Goal: Task Accomplishment & Management: Use online tool/utility

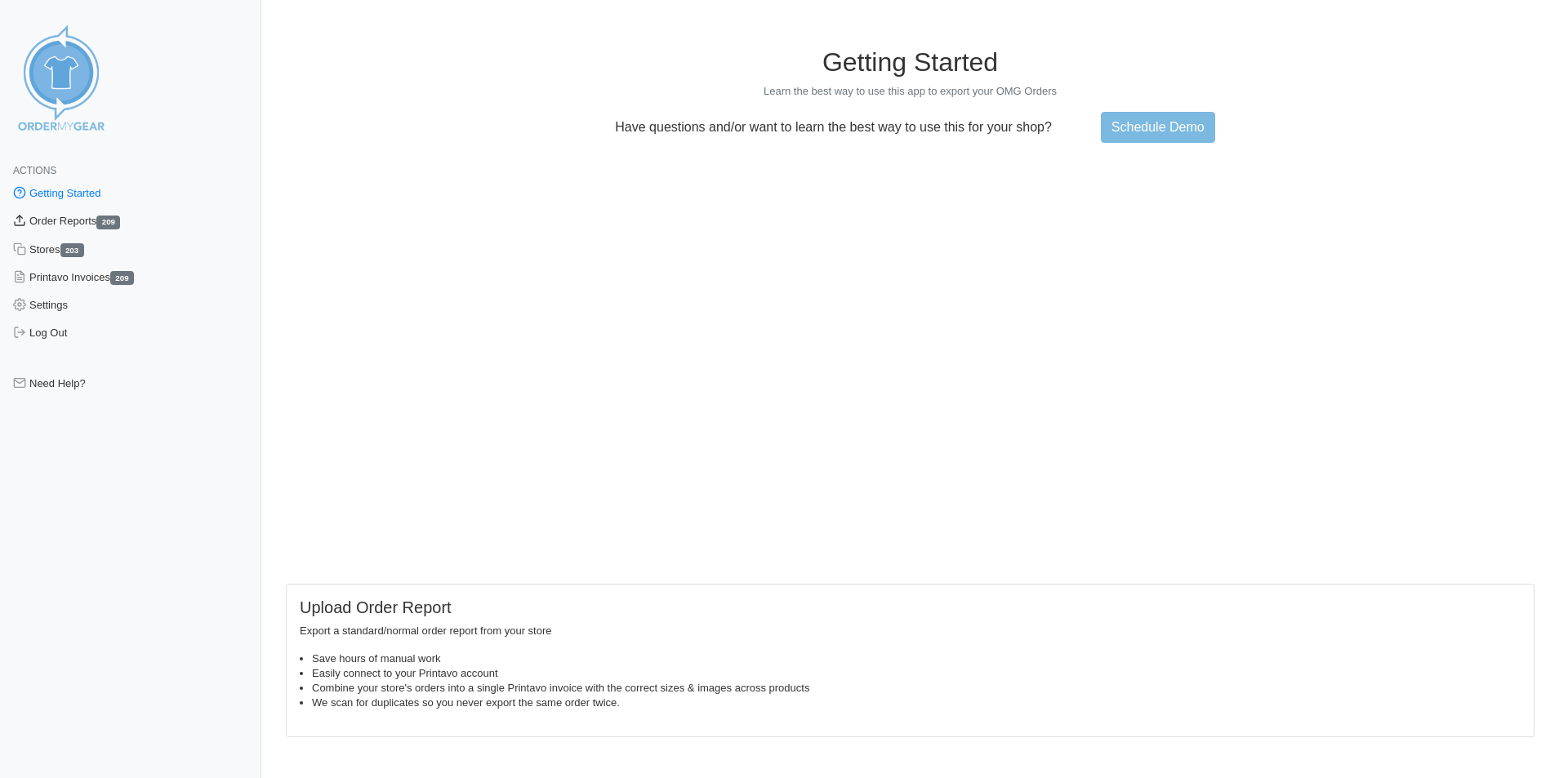
click at [83, 222] on link "Order Reports 209" at bounding box center [130, 221] width 261 height 28
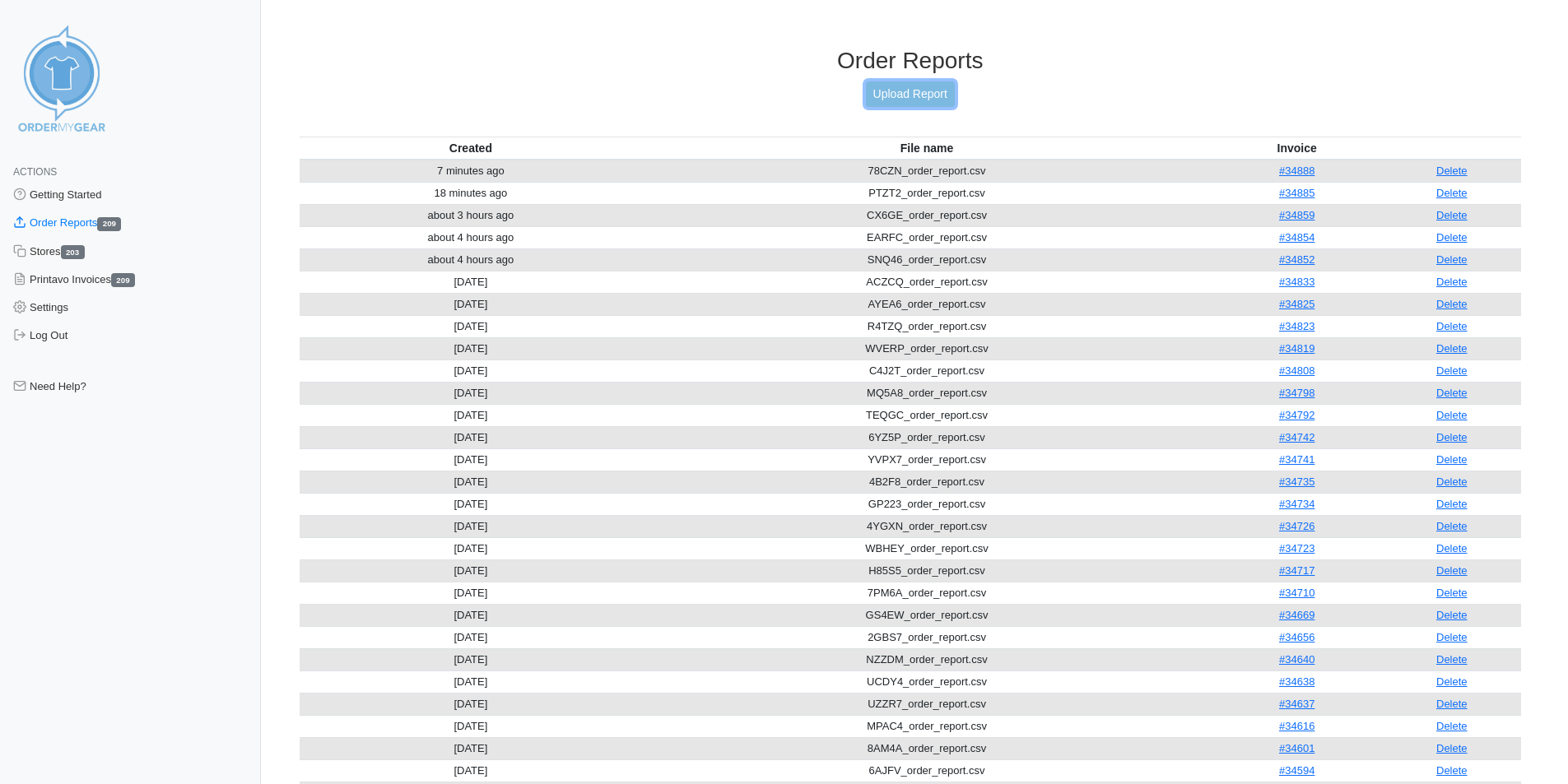
click at [937, 97] on link "Upload Report" at bounding box center [909, 94] width 89 height 25
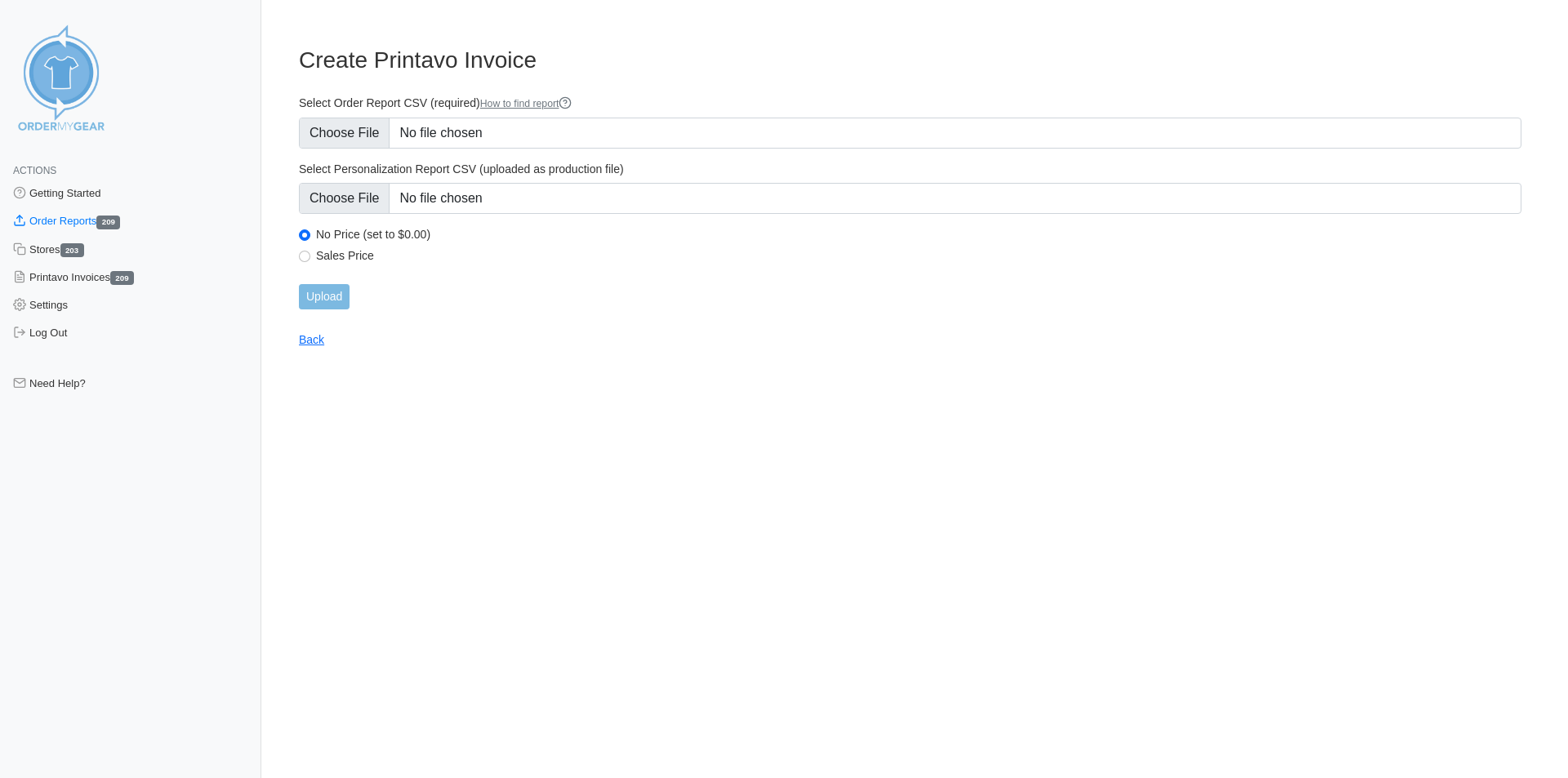
type input "C:\fakepath\EMQRG_order_report.csv"
click at [335, 294] on input "Upload" at bounding box center [324, 296] width 50 height 25
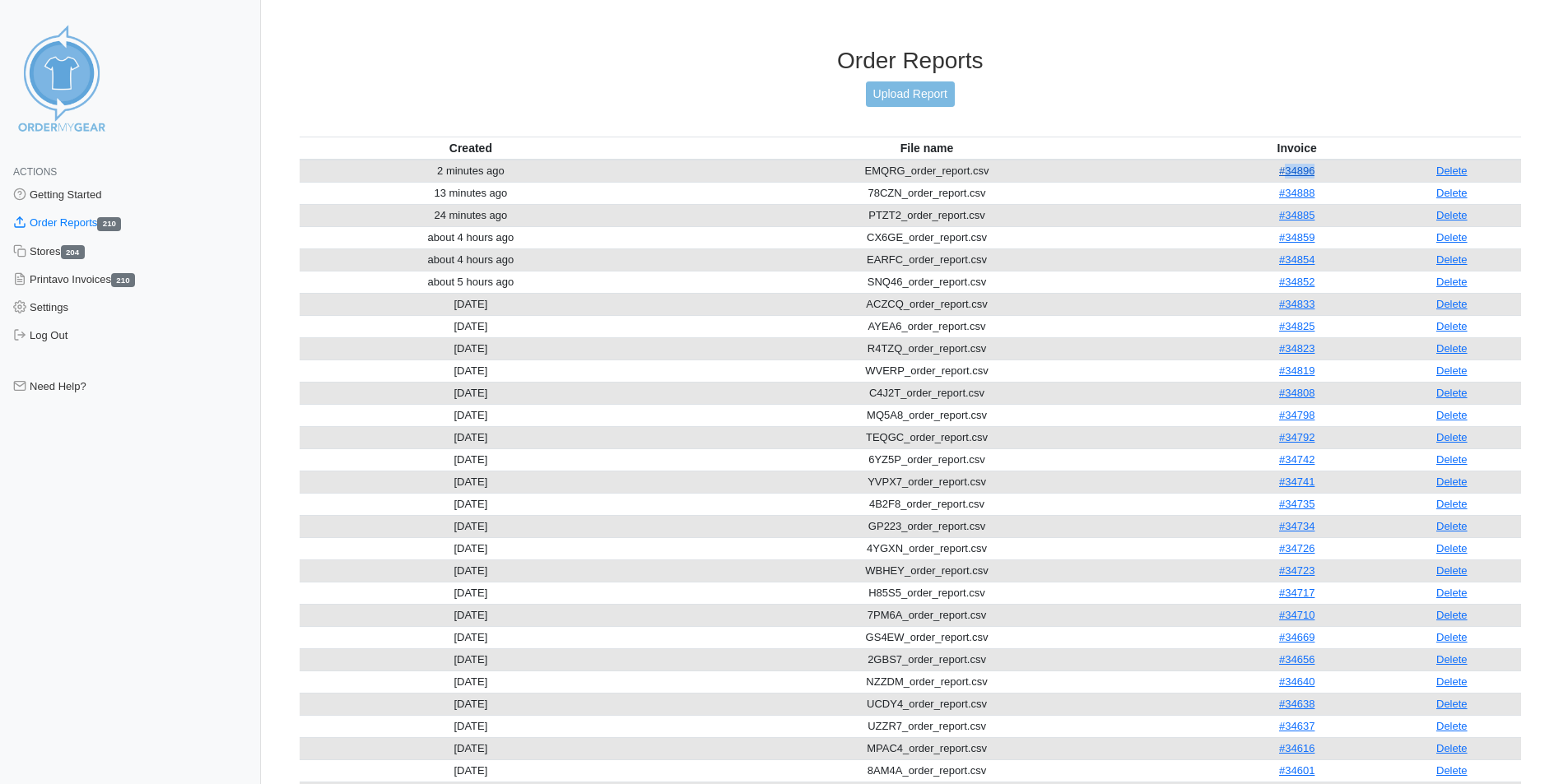
drag, startPoint x: 1325, startPoint y: 172, endPoint x: 1286, endPoint y: 172, distance: 39.0
click at [1286, 172] on td "#34896" at bounding box center [1298, 171] width 171 height 23
copy link "34896"
